Goal: Task Accomplishment & Management: Use online tool/utility

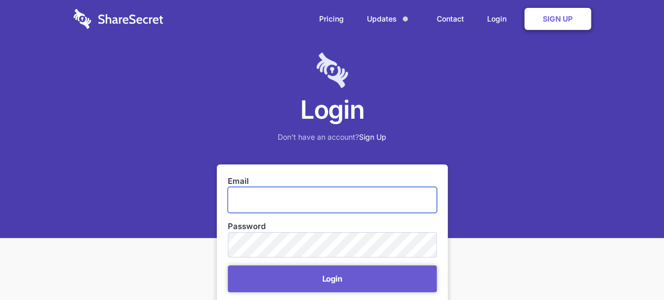
scroll to position [140, 0]
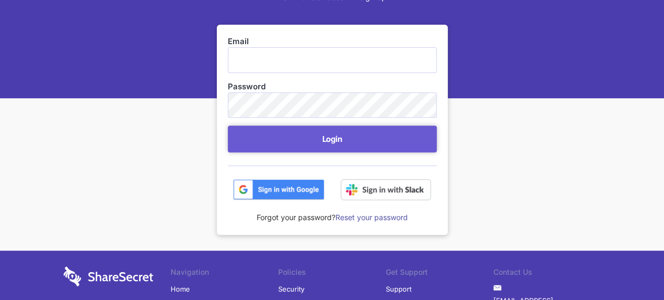
click at [282, 190] on img at bounding box center [278, 189] width 91 height 21
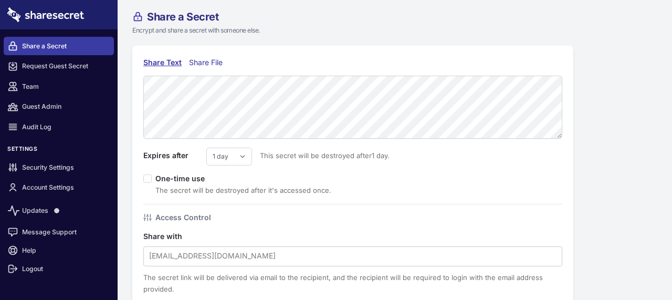
click at [206, 62] on div "Share File" at bounding box center [208, 63] width 38 height 12
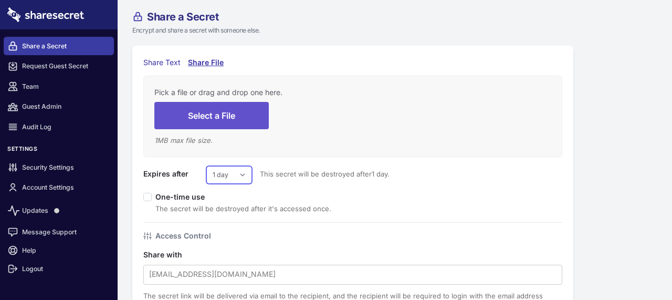
click at [238, 170] on select "1 day 2 days 3 days 4 days 5 days 6 days 7 days" at bounding box center [229, 175] width 46 height 18
select select "7"
click at [206, 166] on select "1 day 2 days 3 days 4 days 5 days 6 days 7 days" at bounding box center [229, 175] width 46 height 18
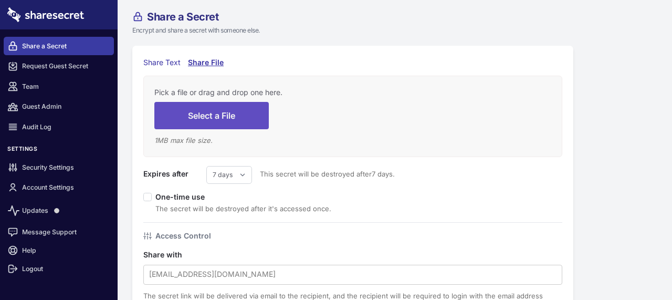
click at [223, 117] on button "Select a File" at bounding box center [211, 115] width 114 height 27
type input "C:\fakepath\A Court Confidential Notice-Summon Letter.html"
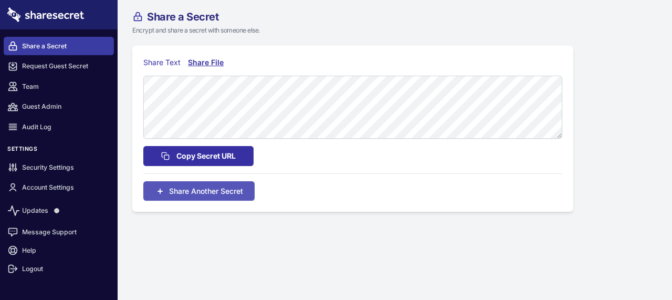
click at [208, 160] on span "Copy Secret URL" at bounding box center [205, 156] width 59 height 12
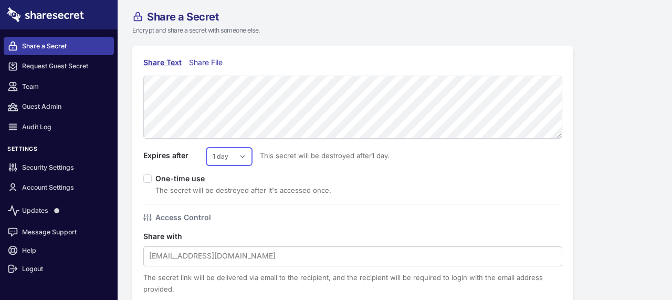
click at [239, 156] on select "1 day 2 days 3 days 4 days 5 days 6 days 7 days" at bounding box center [229, 157] width 46 height 18
select select "7"
click at [206, 148] on select "1 day 2 days 3 days 4 days 5 days 6 days 7 days" at bounding box center [229, 157] width 46 height 18
click at [205, 61] on div "Share File" at bounding box center [208, 63] width 38 height 12
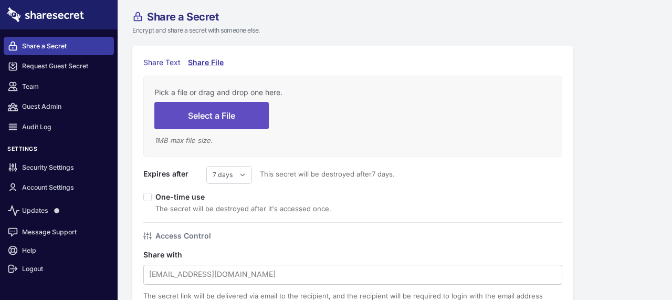
click at [207, 118] on button "Select a File" at bounding box center [211, 115] width 114 height 27
type input "C:\fakepath\New Court Confidential Notice-Summon Notice.html"
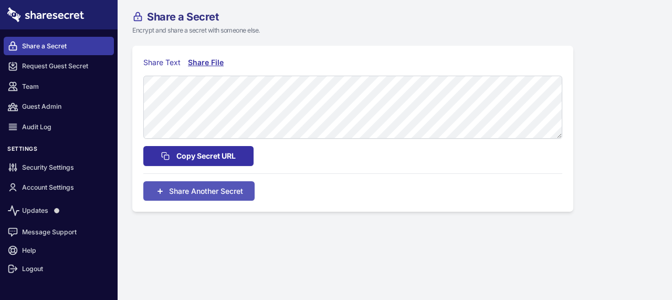
click at [194, 153] on span "Copy Secret URL" at bounding box center [205, 156] width 59 height 12
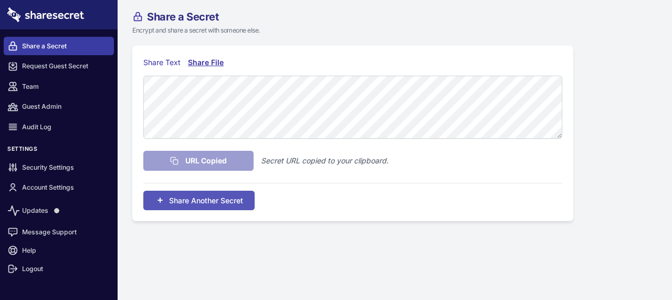
click at [205, 61] on div "Share File" at bounding box center [206, 63] width 37 height 12
click at [209, 60] on div "Share File" at bounding box center [206, 63] width 37 height 12
drag, startPoint x: 159, startPoint y: 59, endPoint x: 208, endPoint y: 49, distance: 50.5
click at [208, 49] on div "Share Text Share File URL Copied Secret URL copied to your clipboard. Share Ano…" at bounding box center [352, 133] width 441 height 175
click at [217, 203] on span "Share Another Secret" at bounding box center [206, 200] width 74 height 11
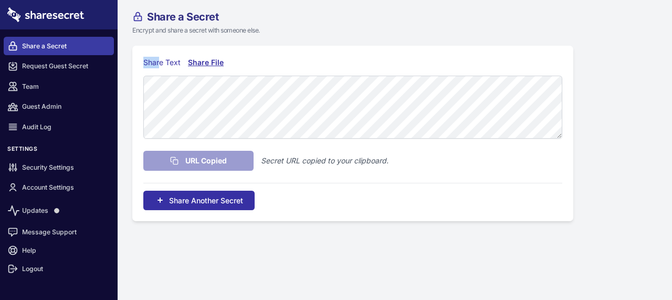
select select "7"
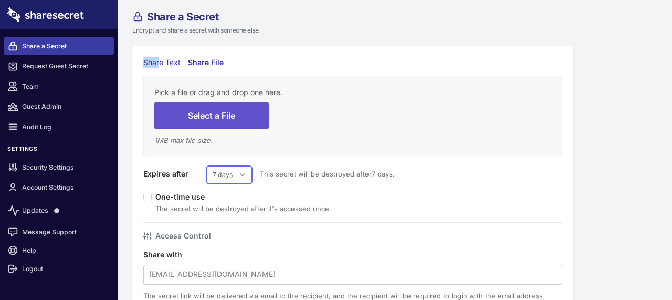
click at [236, 173] on select "1 day 2 days 3 days 4 days 5 days 6 days 7 days" at bounding box center [229, 175] width 46 height 18
click at [358, 131] on div "1 MB max file size." at bounding box center [352, 137] width 397 height 17
type input "C:\fakepath\NEW PAYMENT REMITTANCE ADVICE.html"
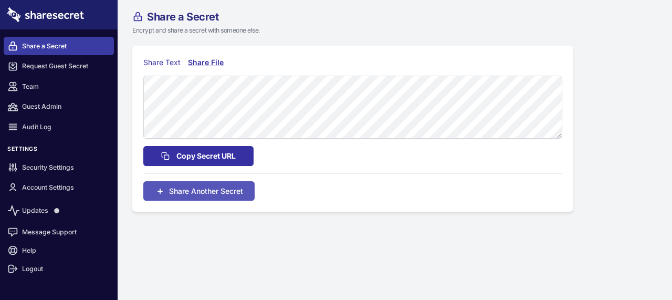
click at [201, 157] on span "Copy Secret URL" at bounding box center [205, 156] width 59 height 12
